Goal: Task Accomplishment & Management: Complete application form

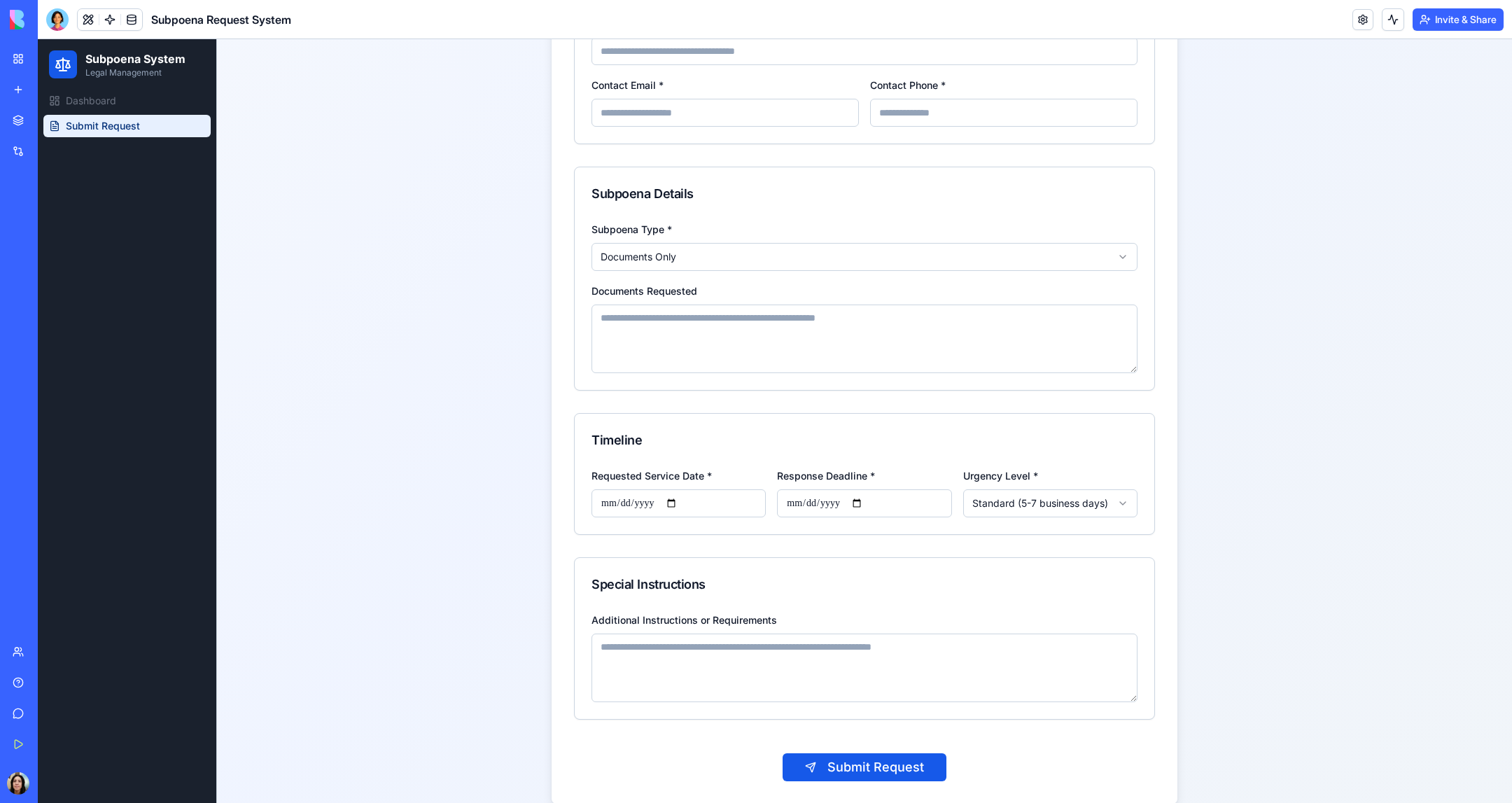
scroll to position [761, 0]
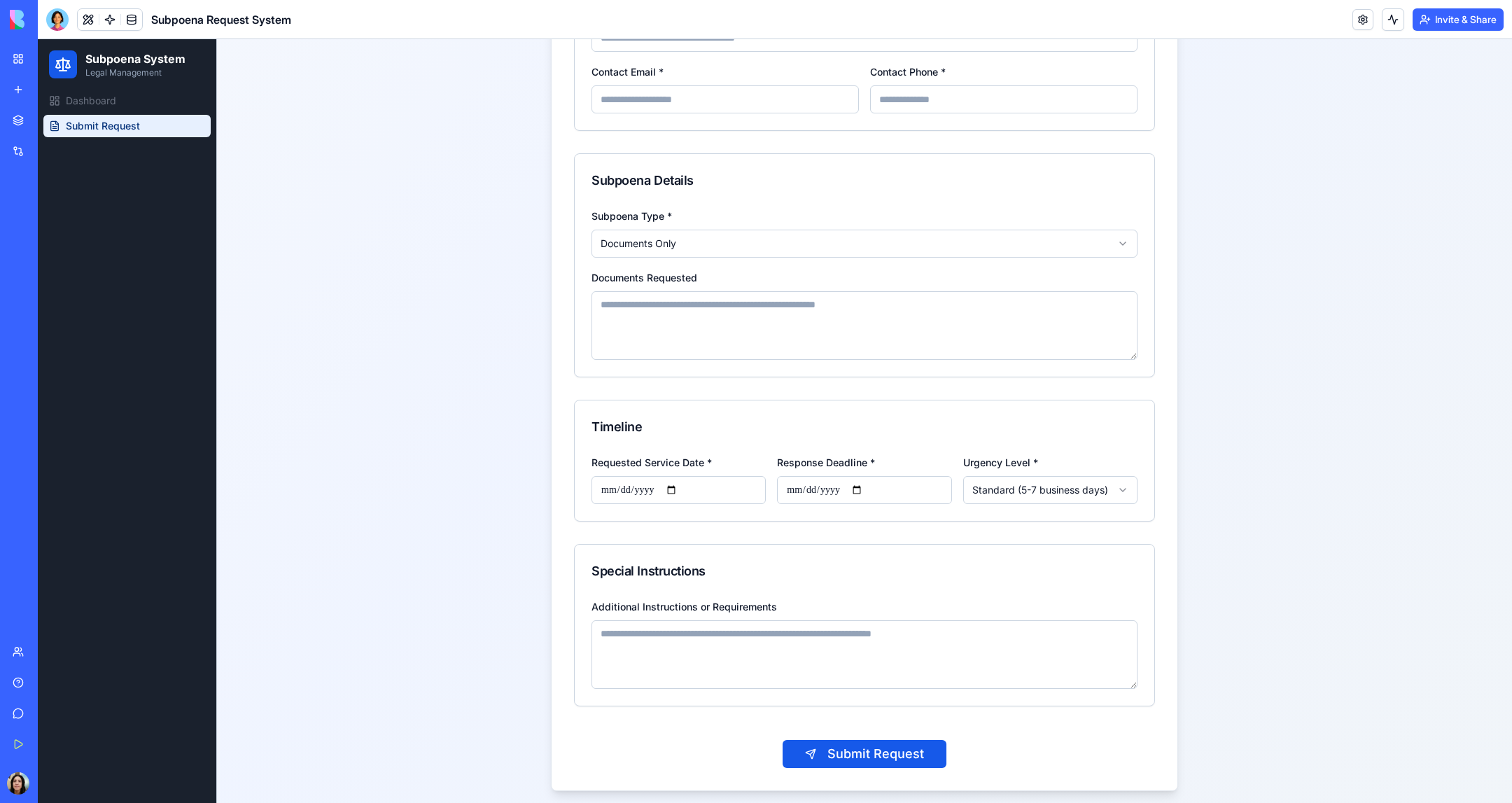
click at [641, 484] on input "Requested Service Date *" at bounding box center [678, 489] width 175 height 28
click at [638, 486] on input "Requested Service Date *" at bounding box center [678, 489] width 175 height 28
click at [673, 486] on input "Requested Service Date *" at bounding box center [678, 489] width 175 height 28
click at [850, 476] on input "Response Deadline *" at bounding box center [863, 489] width 175 height 28
click at [828, 485] on input "Response Deadline *" at bounding box center [863, 489] width 175 height 28
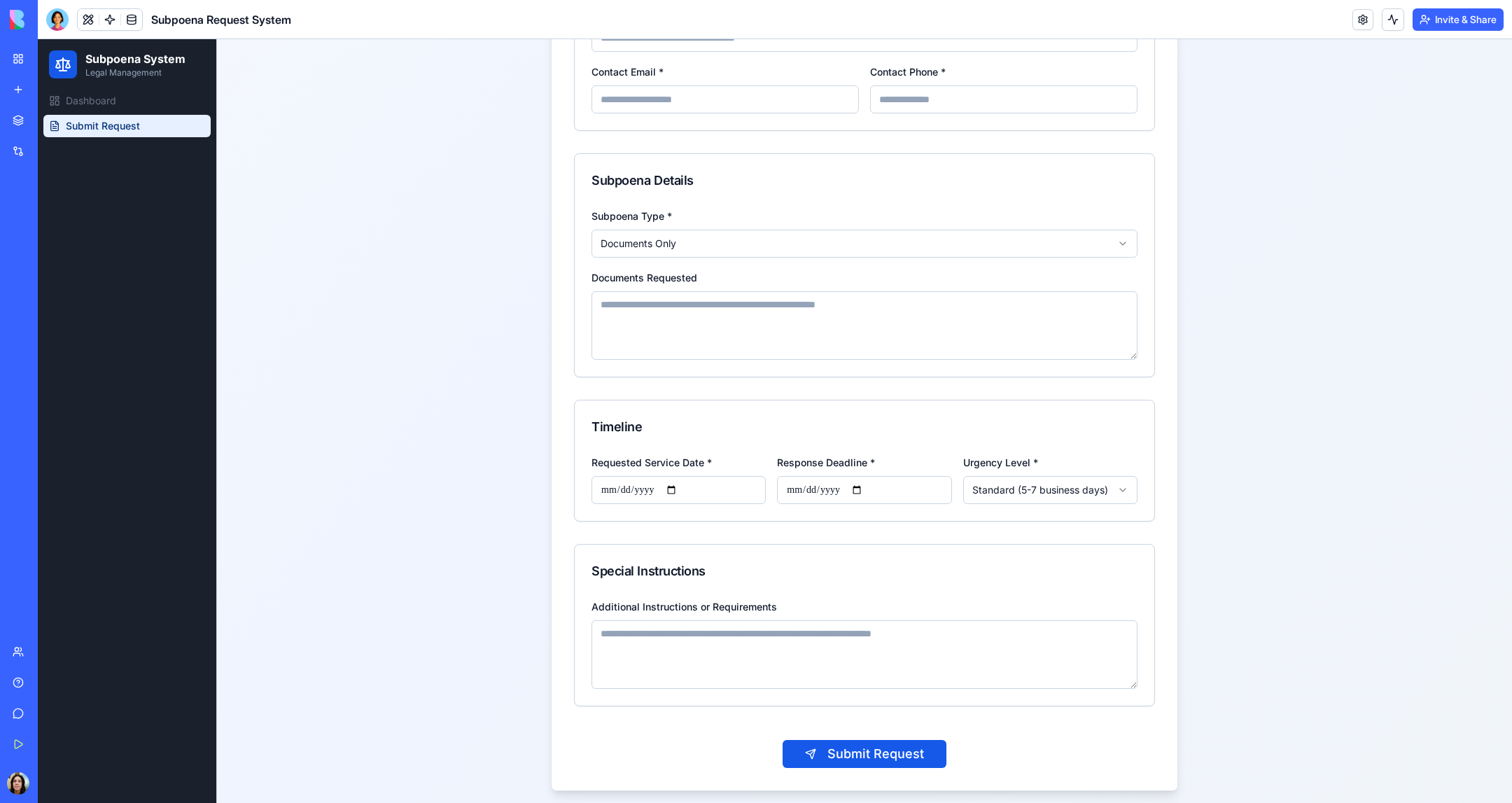
click at [863, 483] on input "Response Deadline *" at bounding box center [863, 489] width 175 height 28
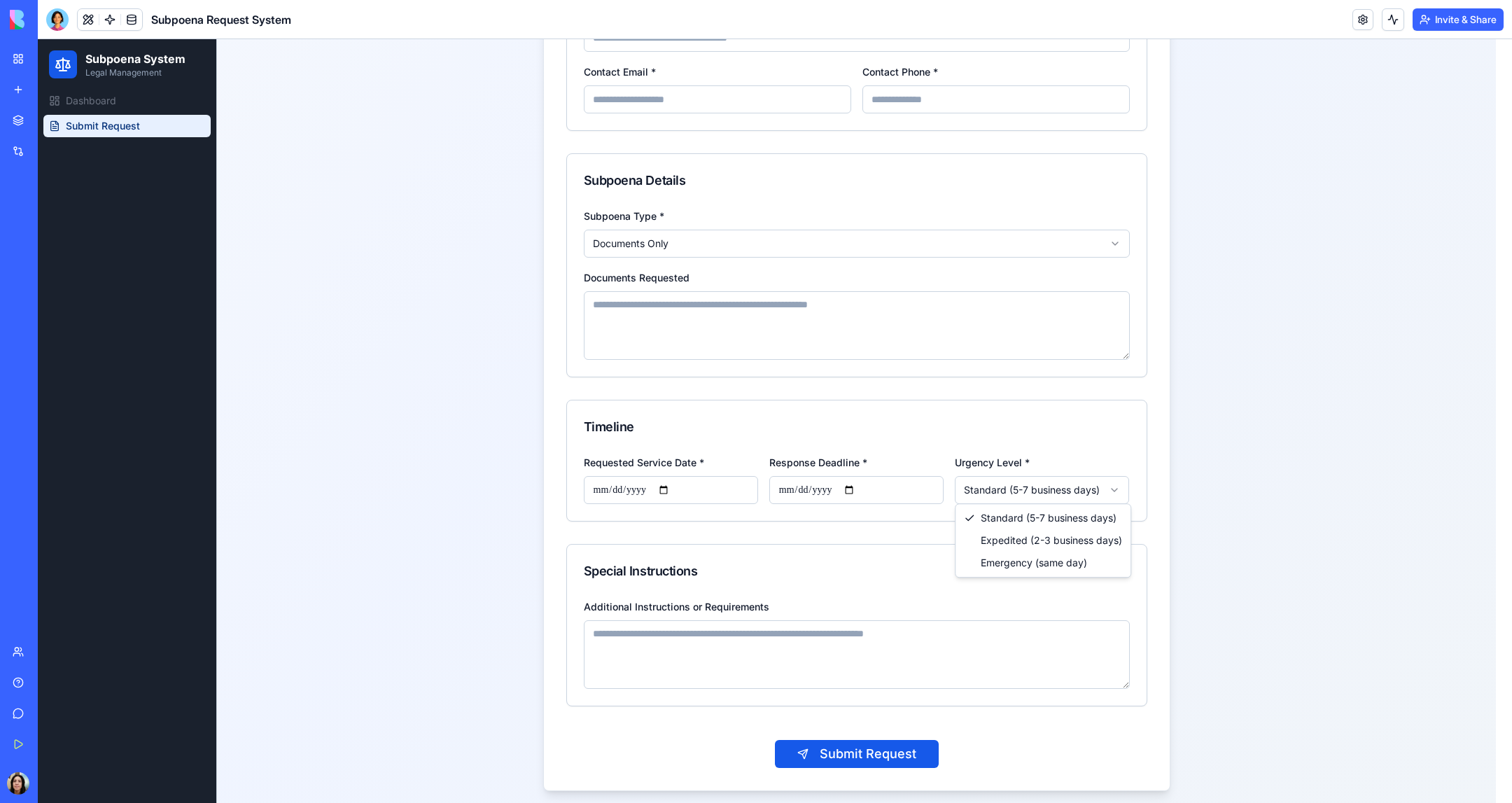
click at [1014, 486] on html "**********" at bounding box center [775, 43] width 1474 height 1530
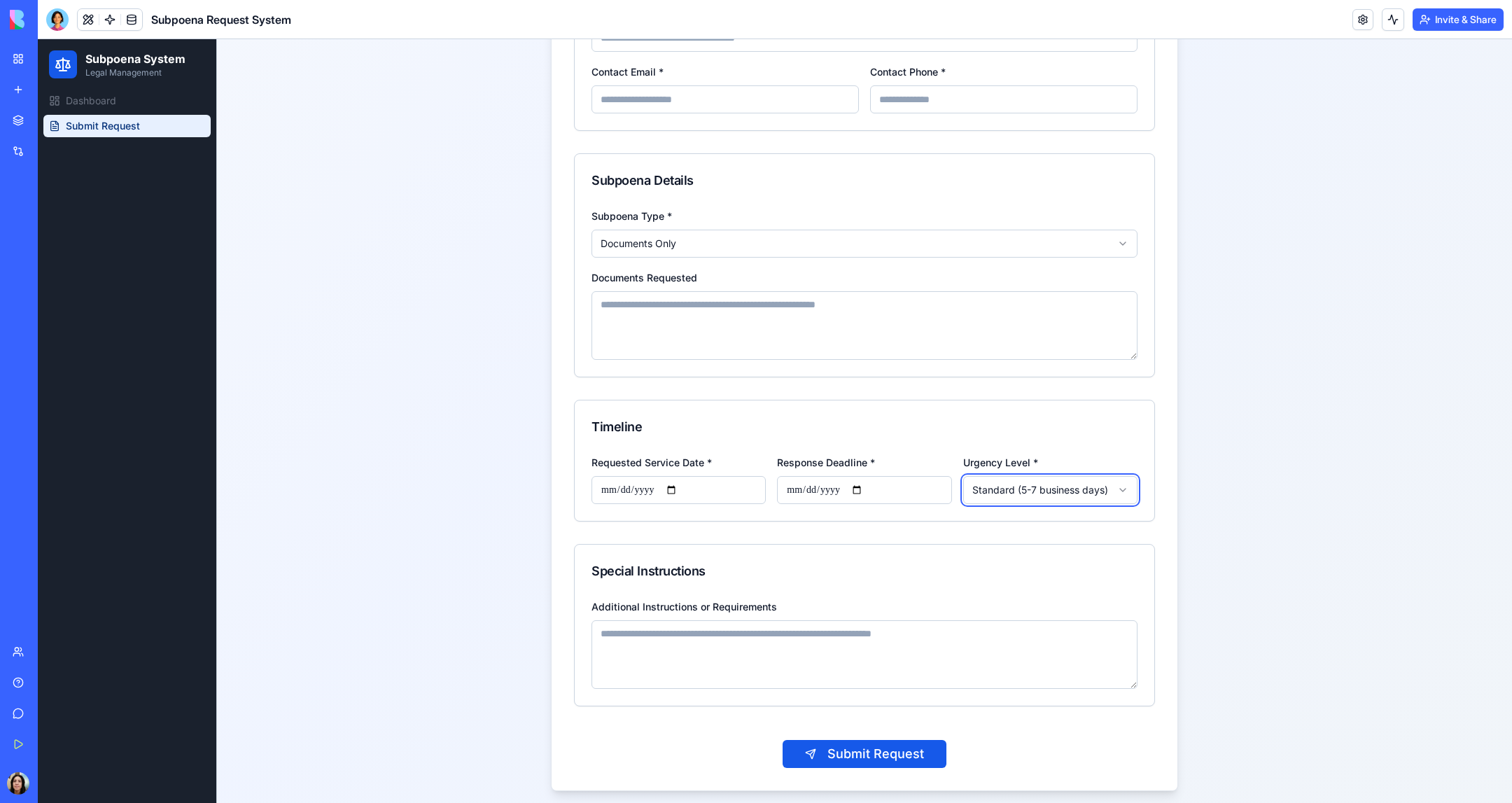
click at [1205, 535] on html "**********" at bounding box center [775, 43] width 1474 height 1530
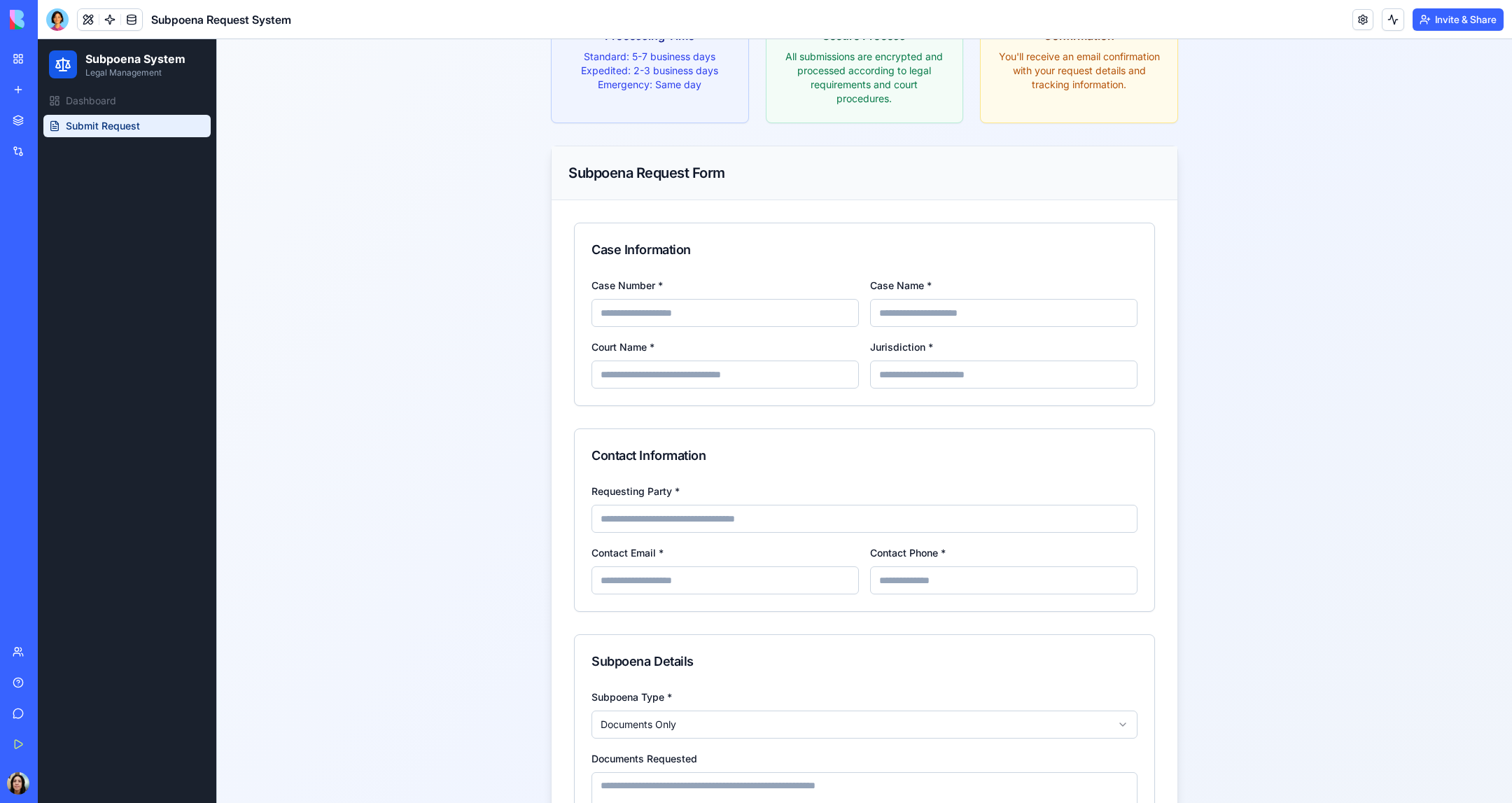
scroll to position [277, 0]
click at [93, 97] on span "Dashboard" at bounding box center [90, 101] width 50 height 14
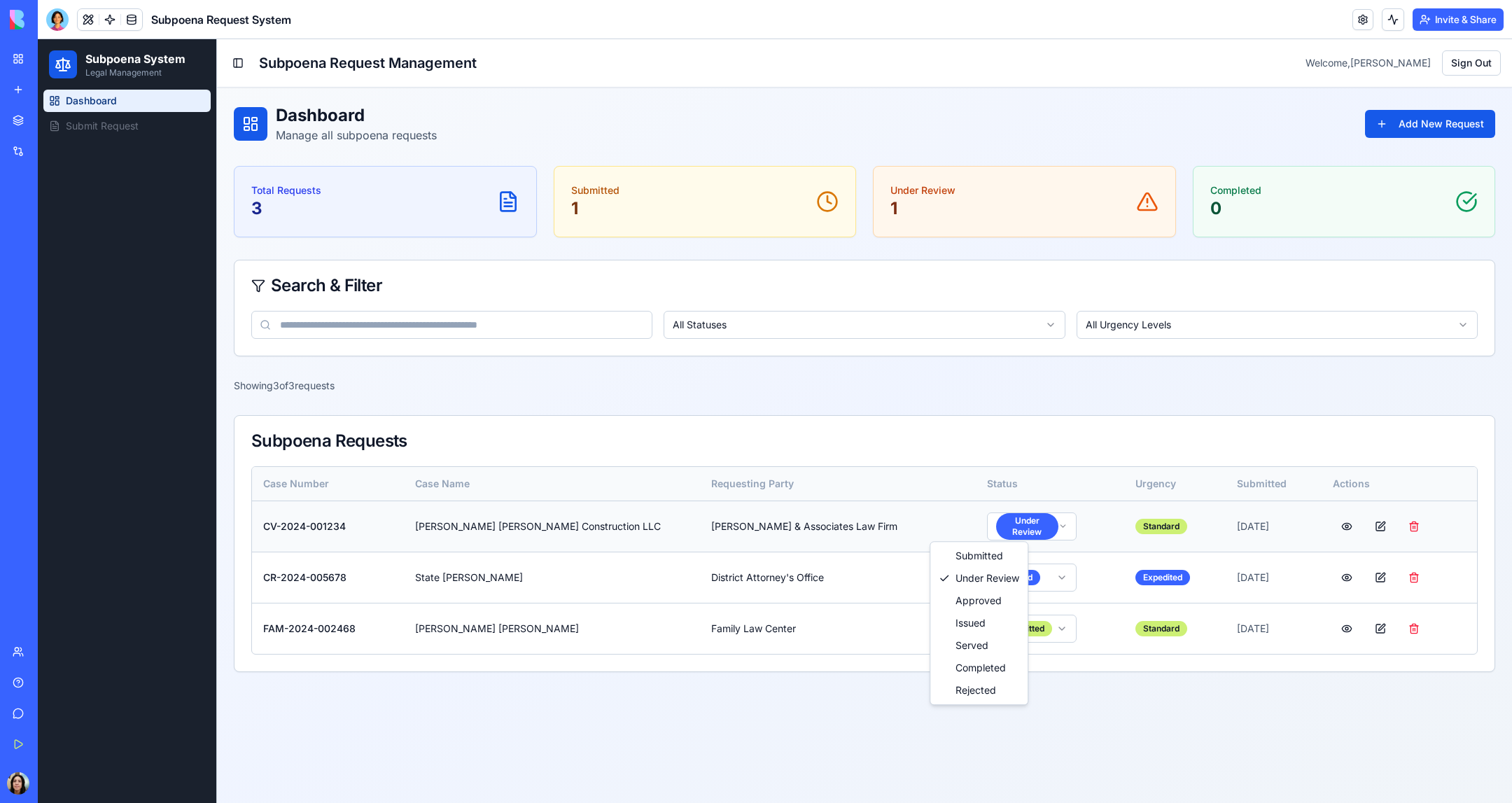
click at [982, 527] on html "Subpoena System Legal Management Dashboard Submit Request Toggle Sidebar Subpoe…" at bounding box center [775, 421] width 1474 height 764
click at [742, 523] on html "Subpoena System Legal Management Dashboard Submit Request Toggle Sidebar Subpoe…" at bounding box center [775, 421] width 1474 height 764
click at [307, 528] on td "CV-2024-001234" at bounding box center [328, 526] width 152 height 51
click at [961, 573] on html "Subpoena System Legal Management Dashboard Submit Request Toggle Sidebar Subpoe…" at bounding box center [775, 421] width 1474 height 764
click at [1120, 714] on html "Subpoena System Legal Management Dashboard Submit Request Toggle Sidebar Subpoe…" at bounding box center [775, 421] width 1474 height 764
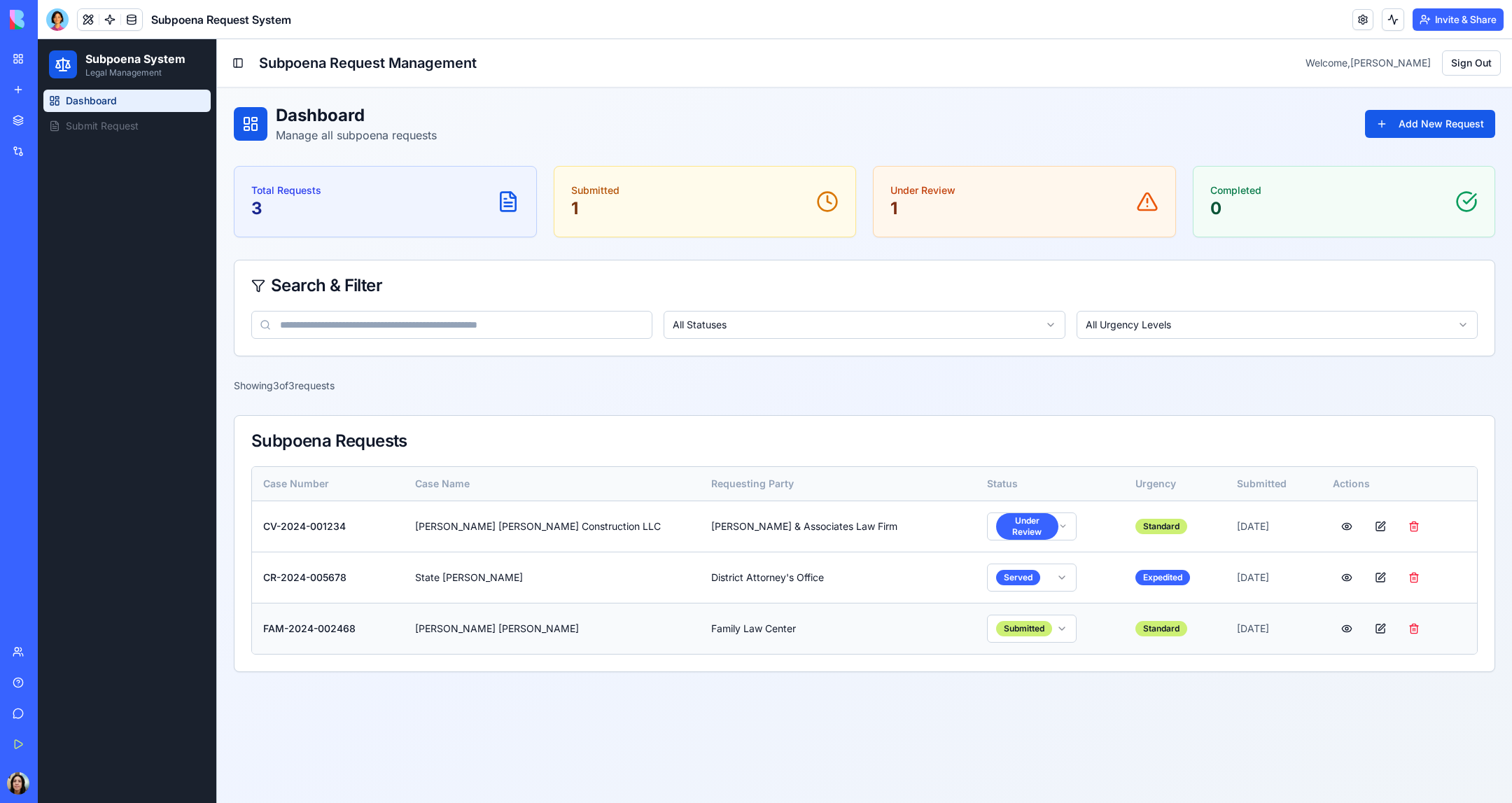
click at [1333, 633] on button at bounding box center [1346, 629] width 28 height 25
click at [1367, 522] on button at bounding box center [1380, 527] width 28 height 25
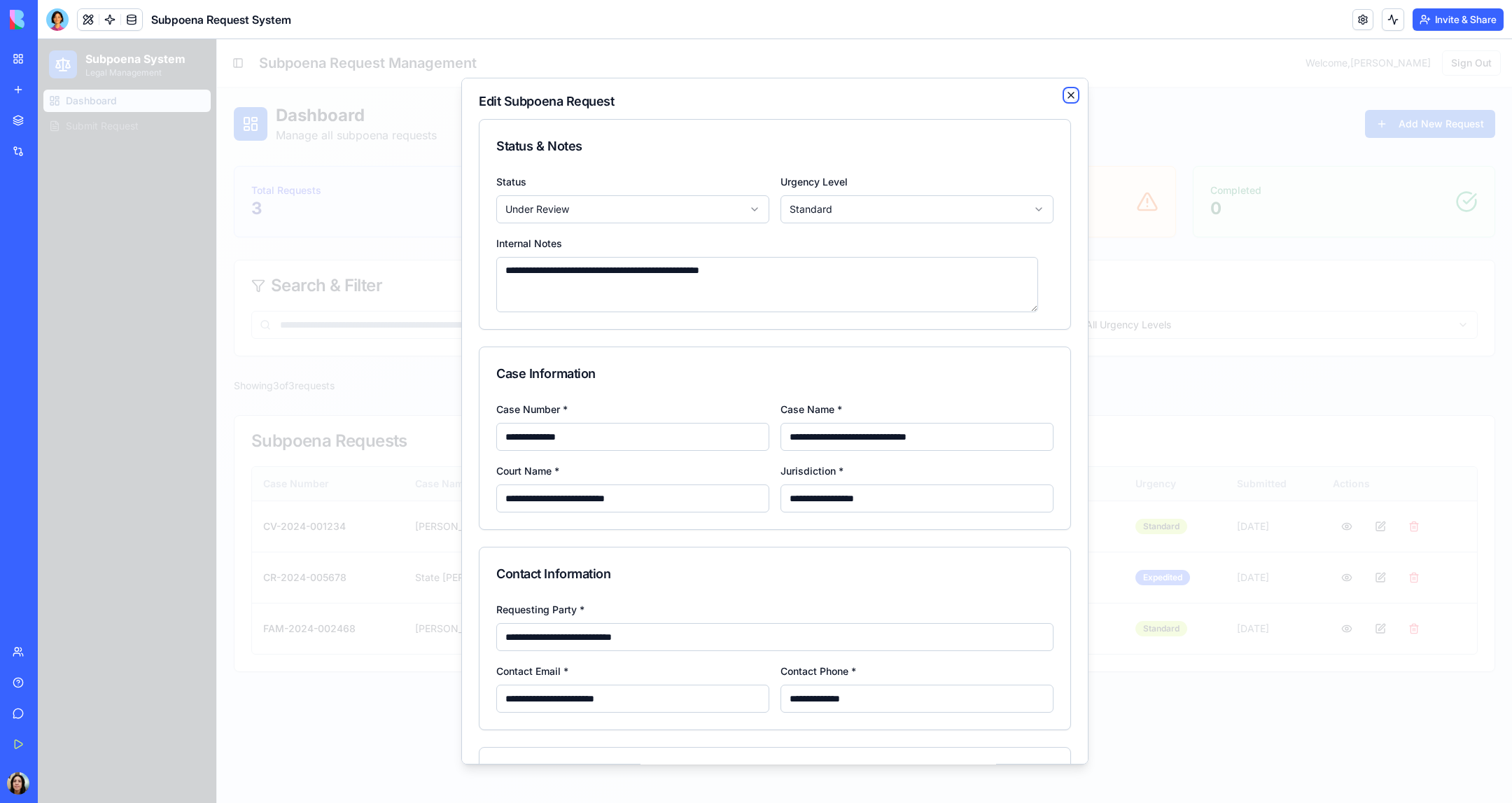
click at [1065, 91] on icon "button" at bounding box center [1070, 95] width 12 height 12
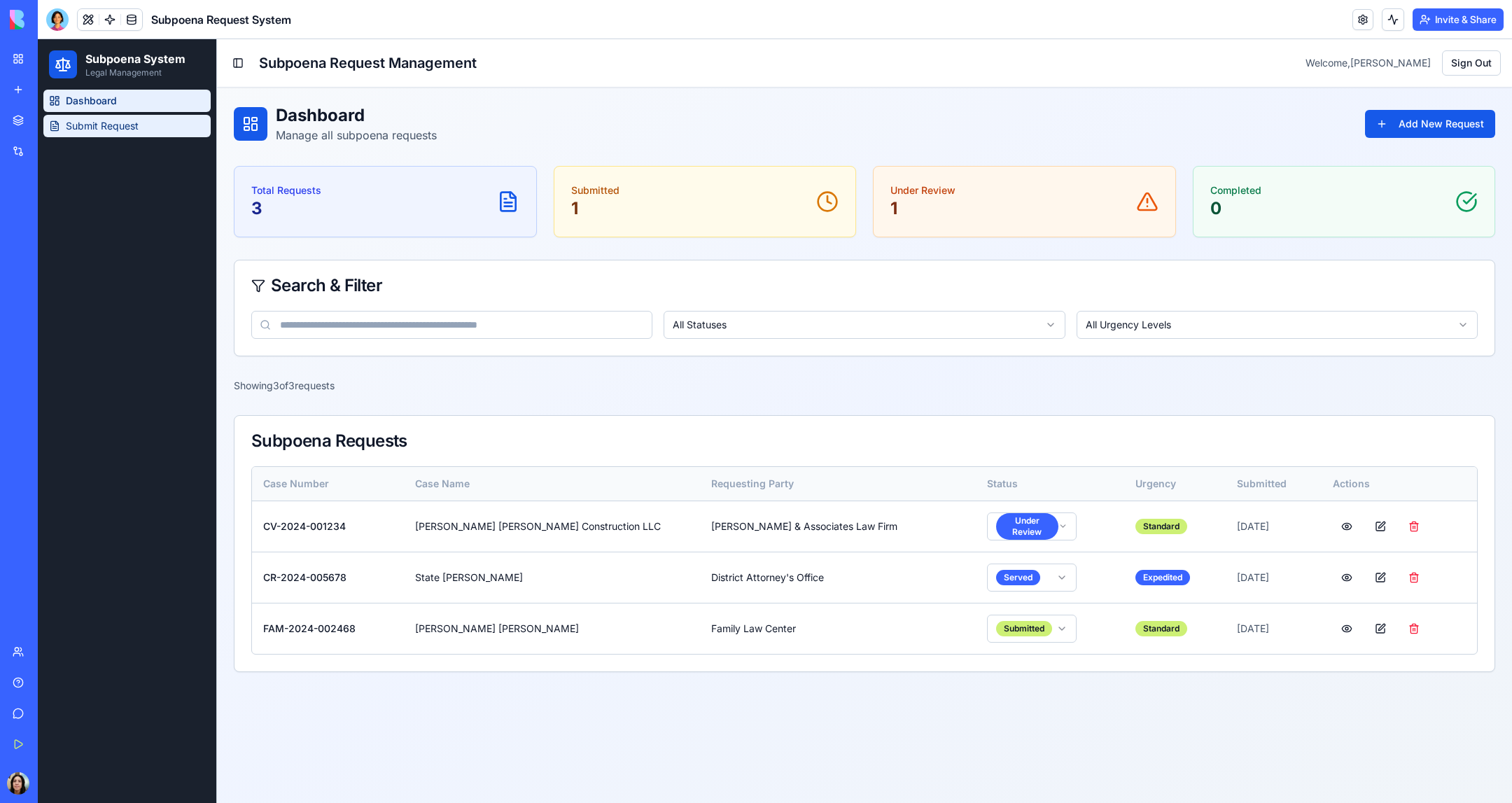
click at [111, 132] on span "Submit Request" at bounding box center [101, 126] width 73 height 14
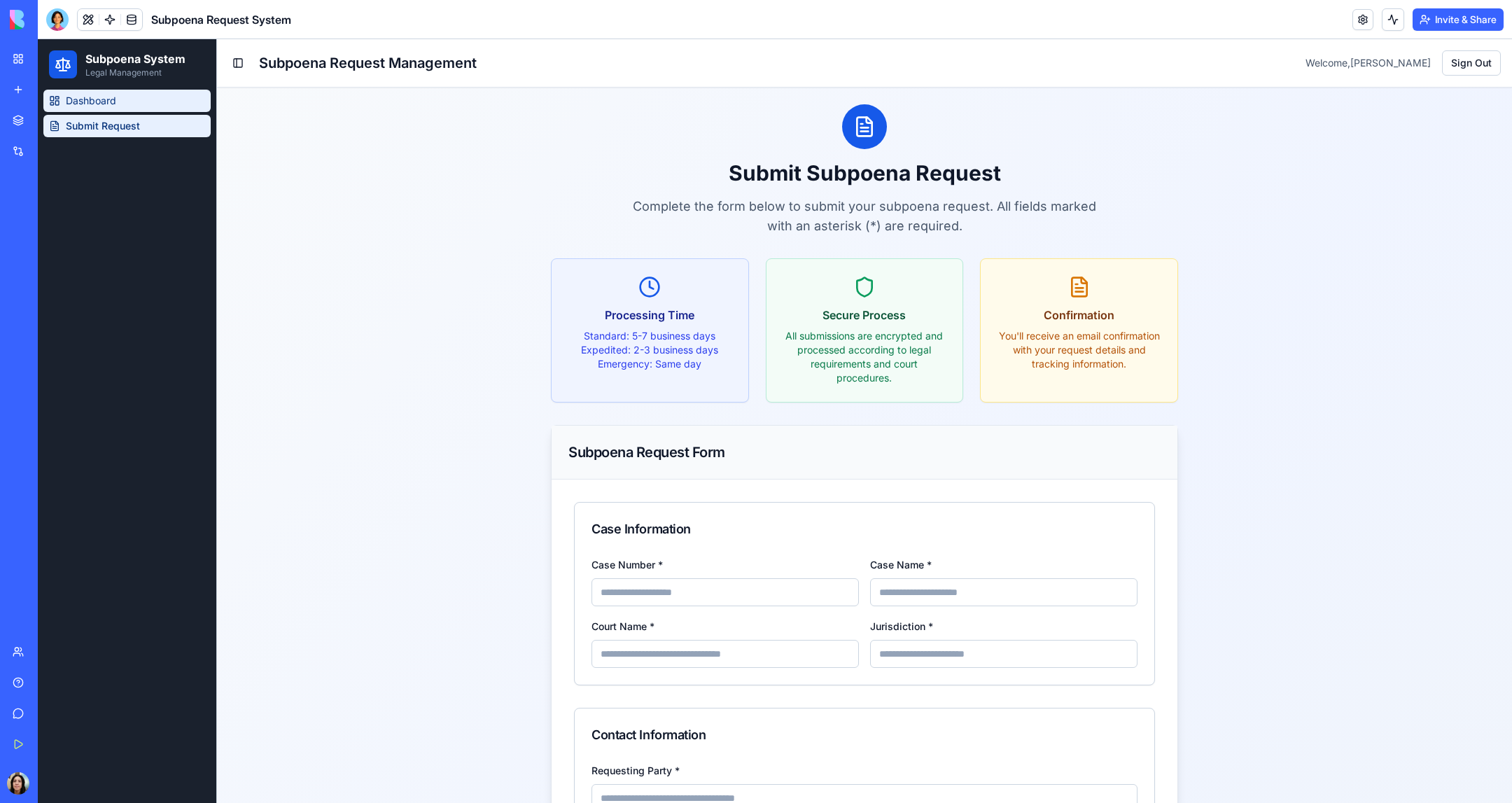
click at [88, 97] on span "Dashboard" at bounding box center [90, 101] width 50 height 14
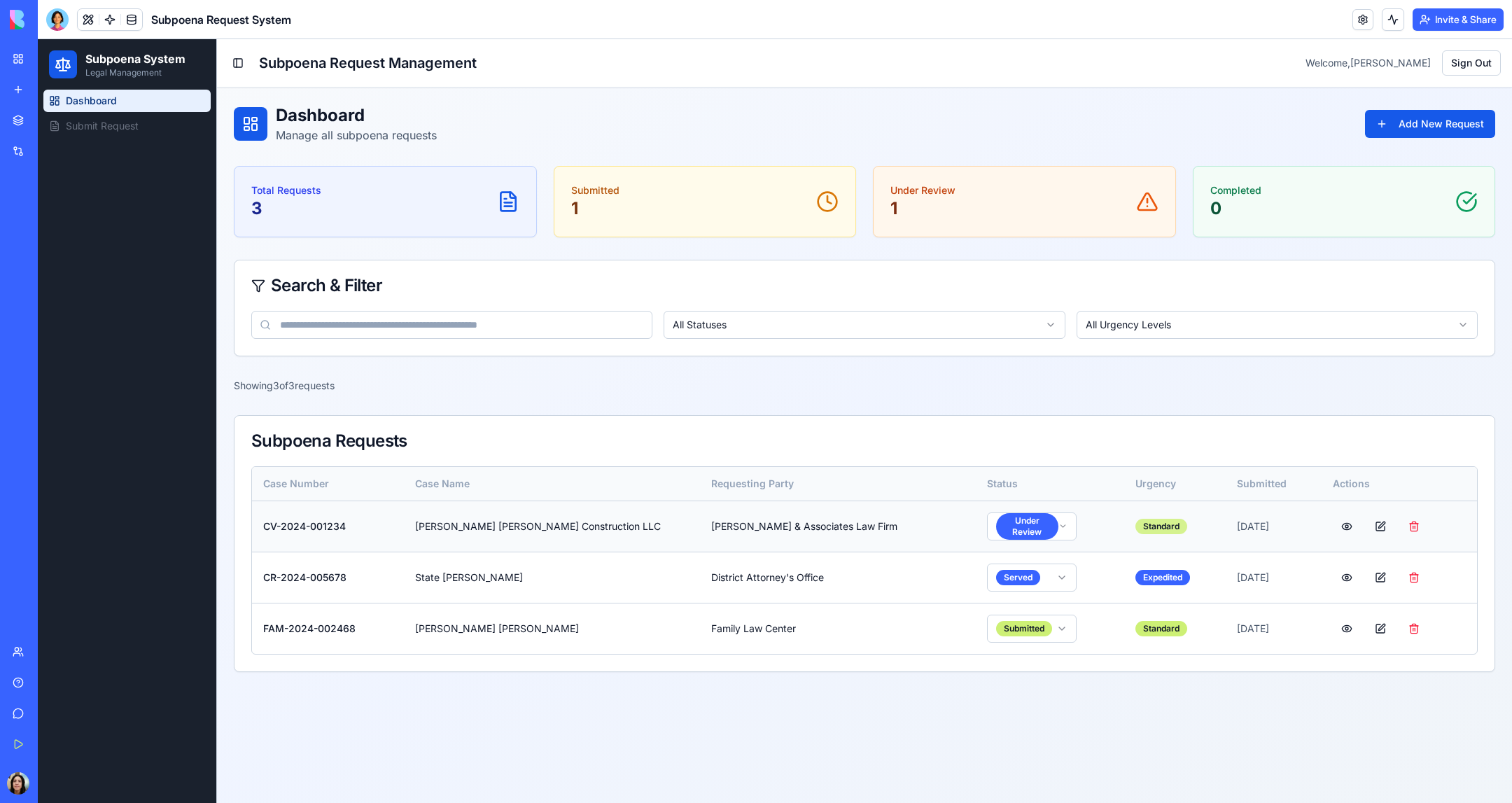
click at [1136, 524] on div "Standard" at bounding box center [1162, 526] width 52 height 15
click at [961, 530] on html "Subpoena System Legal Management Dashboard Submit Request Toggle Sidebar Subpoe…" at bounding box center [775, 421] width 1474 height 764
click at [1457, 126] on html "Subpoena System Legal Management Dashboard Submit Request Toggle Sidebar Subpoe…" at bounding box center [775, 421] width 1474 height 764
click at [1457, 126] on button "Add New Request" at bounding box center [1430, 124] width 130 height 28
click at [1453, 125] on button "Add New Request" at bounding box center [1430, 124] width 130 height 28
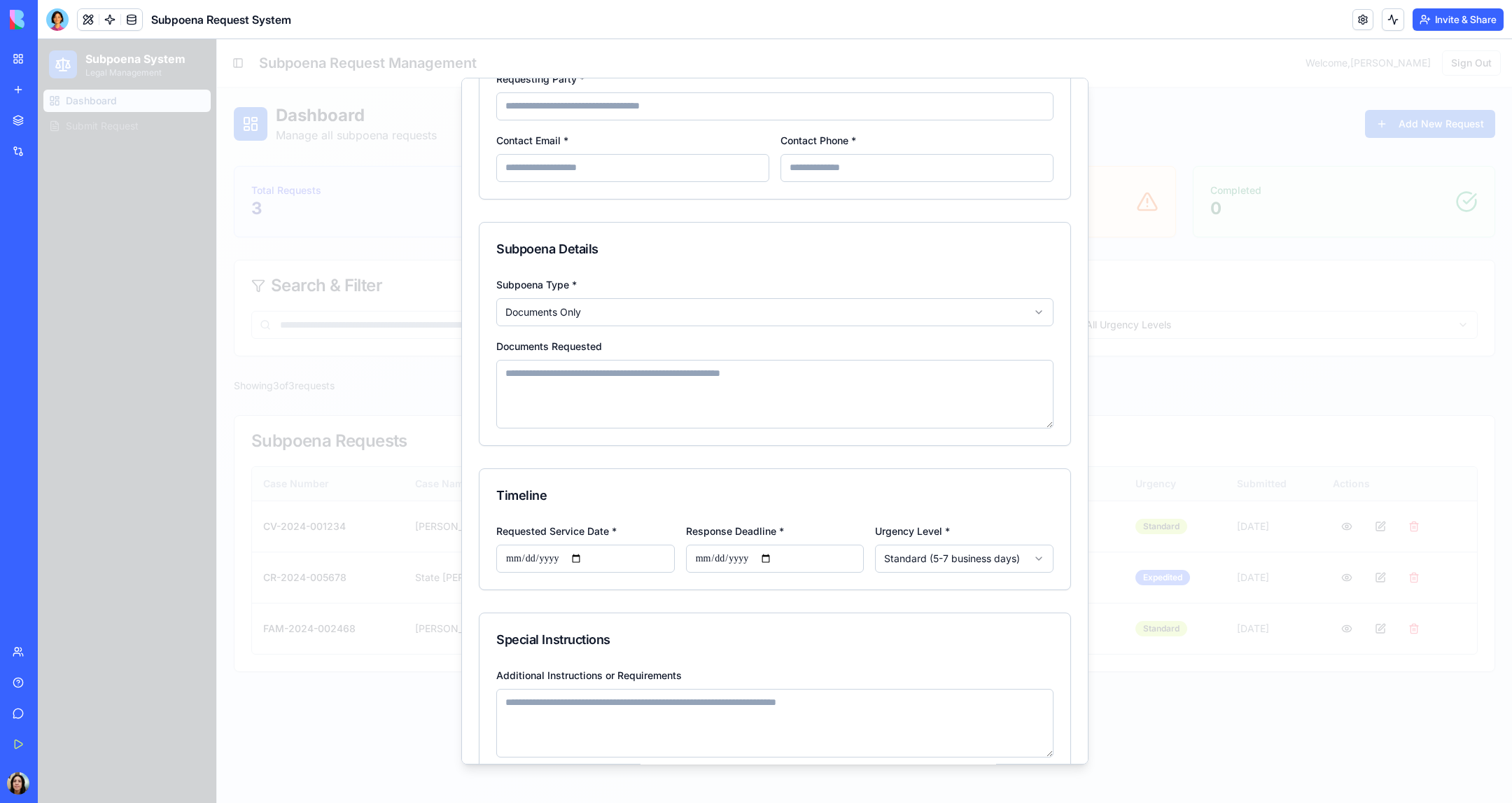
scroll to position [406, 0]
